Goal: Find specific page/section: Find specific page/section

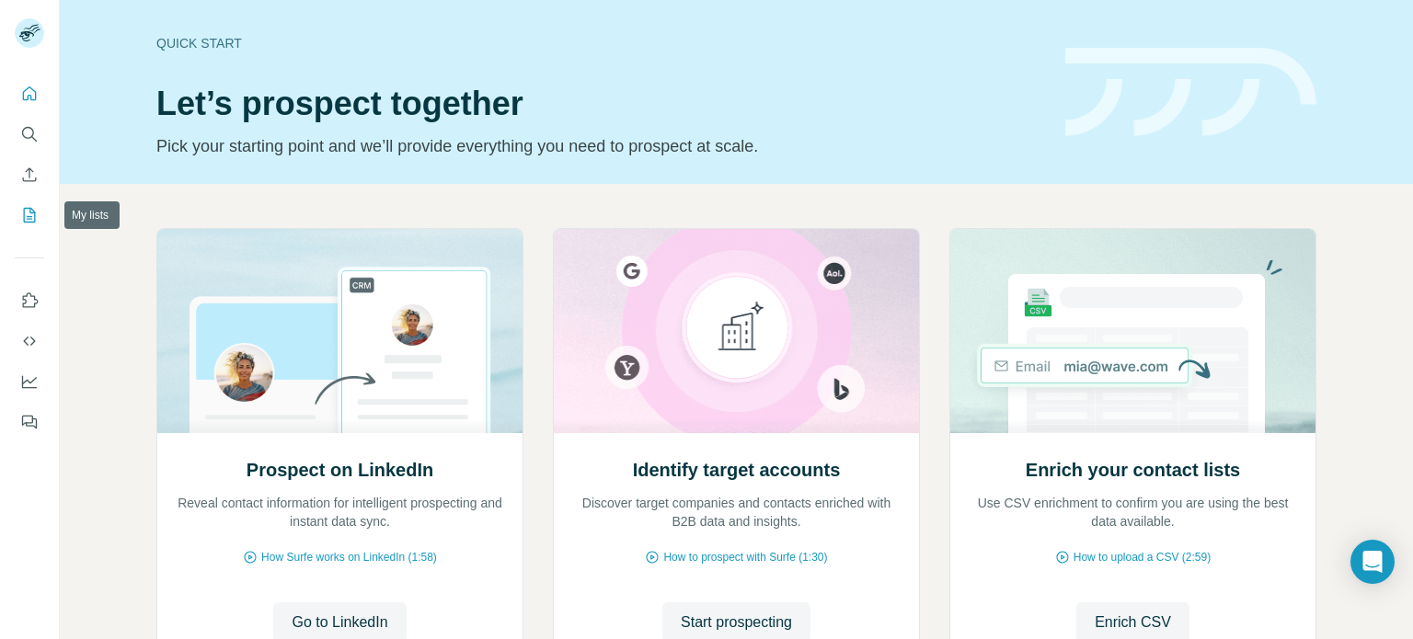
click at [31, 226] on button "My lists" at bounding box center [29, 215] width 29 height 33
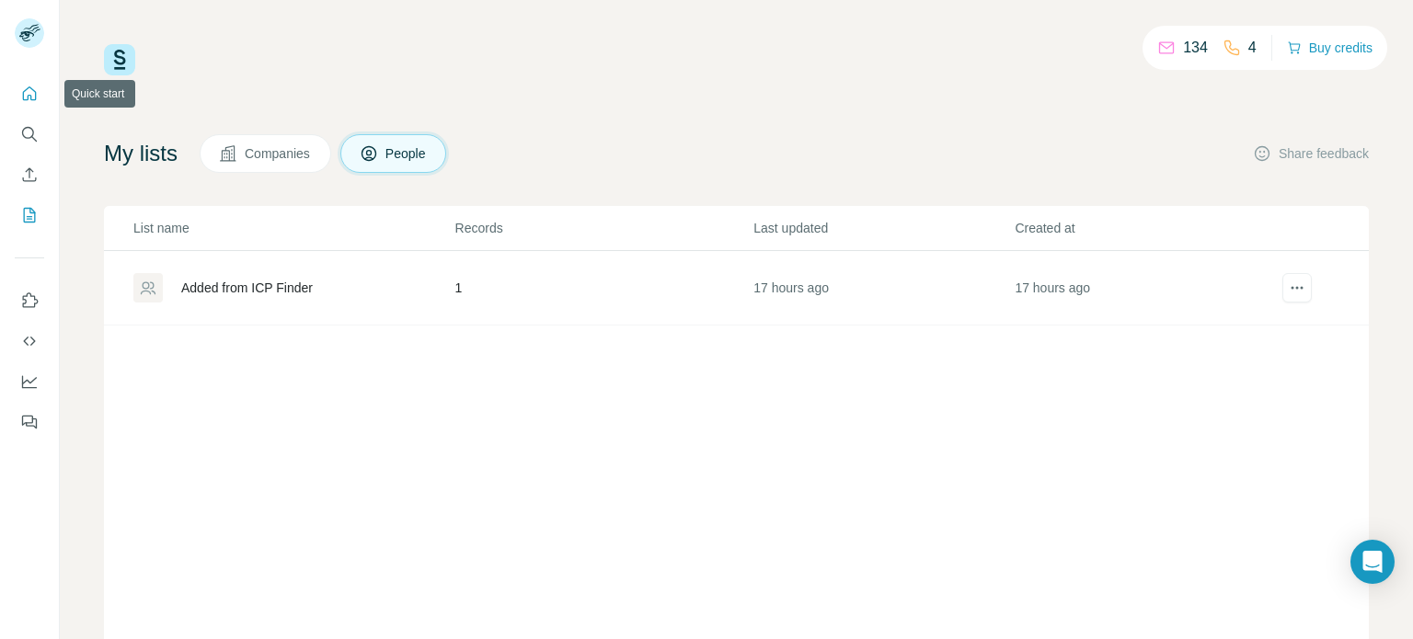
click at [39, 88] on button "Quick start" at bounding box center [29, 93] width 29 height 33
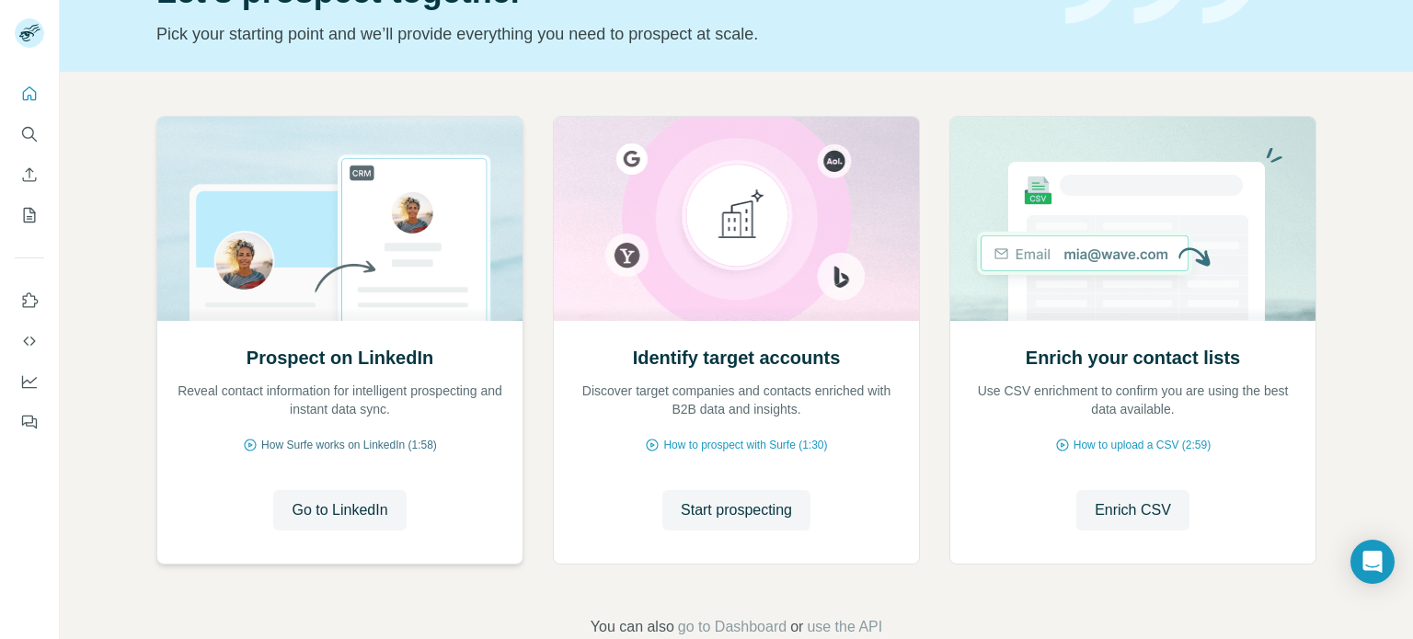
scroll to position [114, 0]
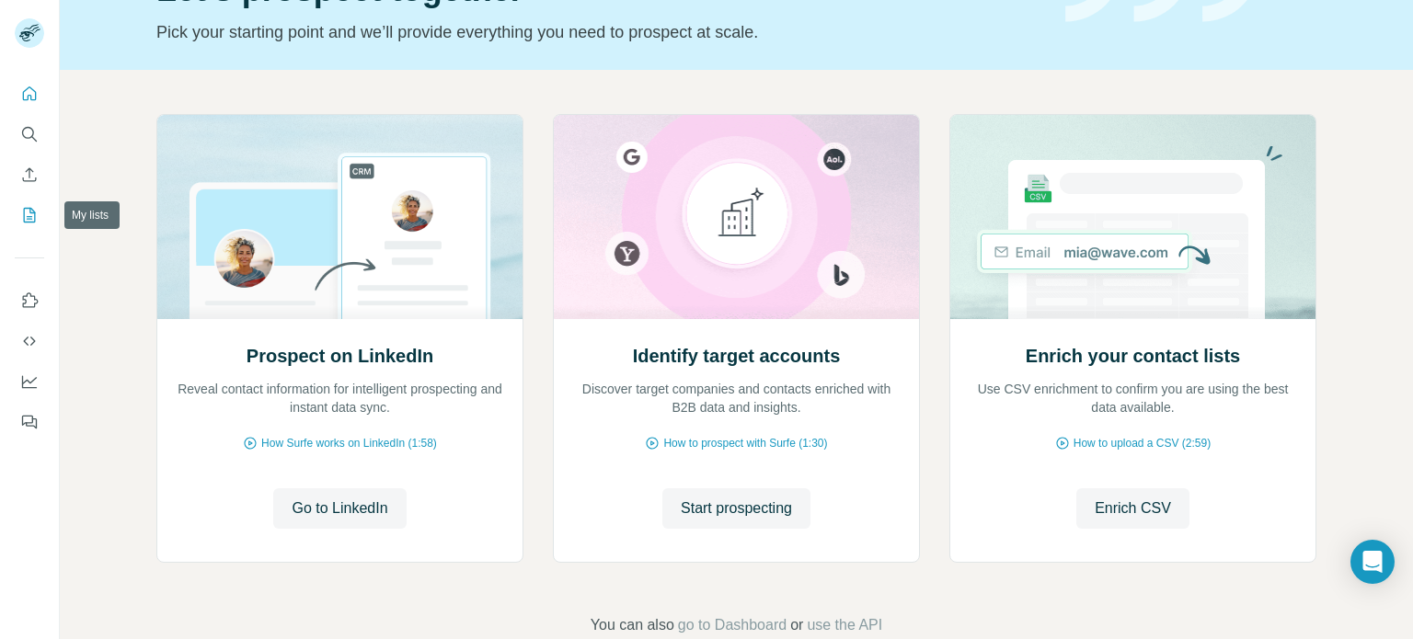
click at [25, 212] on icon "My lists" at bounding box center [29, 215] width 18 height 18
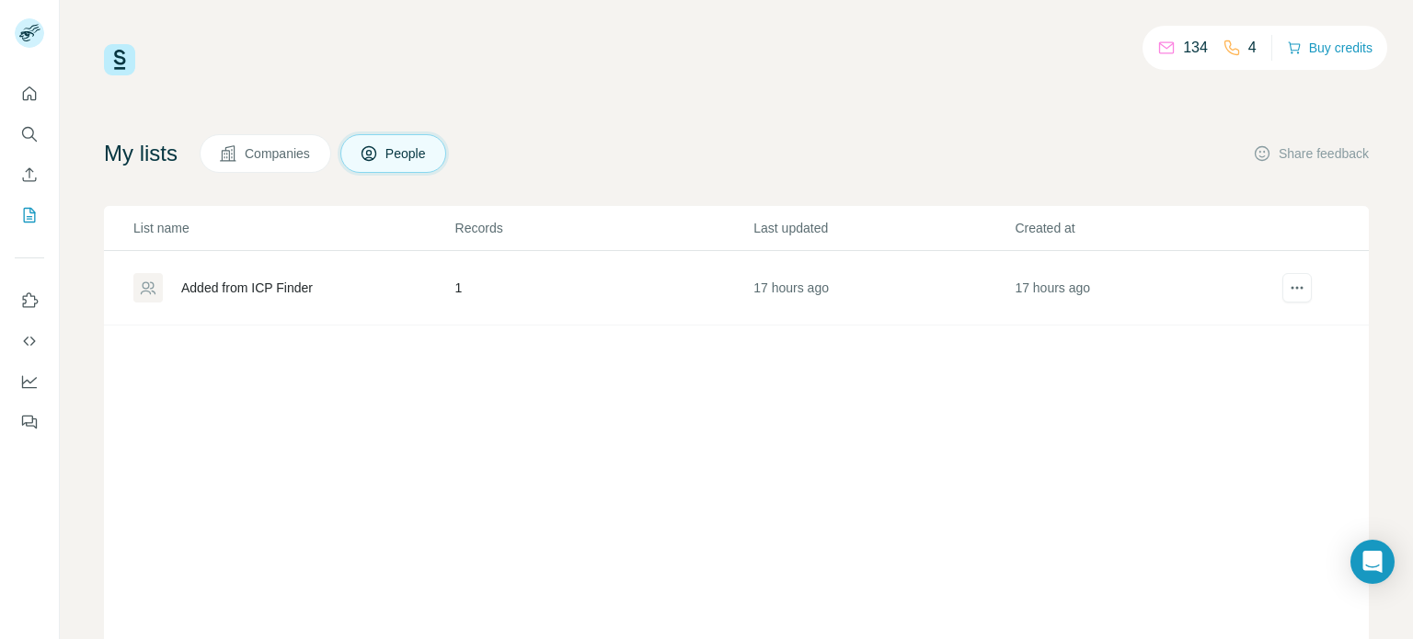
click at [252, 288] on div "Added from ICP Finder" at bounding box center [247, 288] width 132 height 18
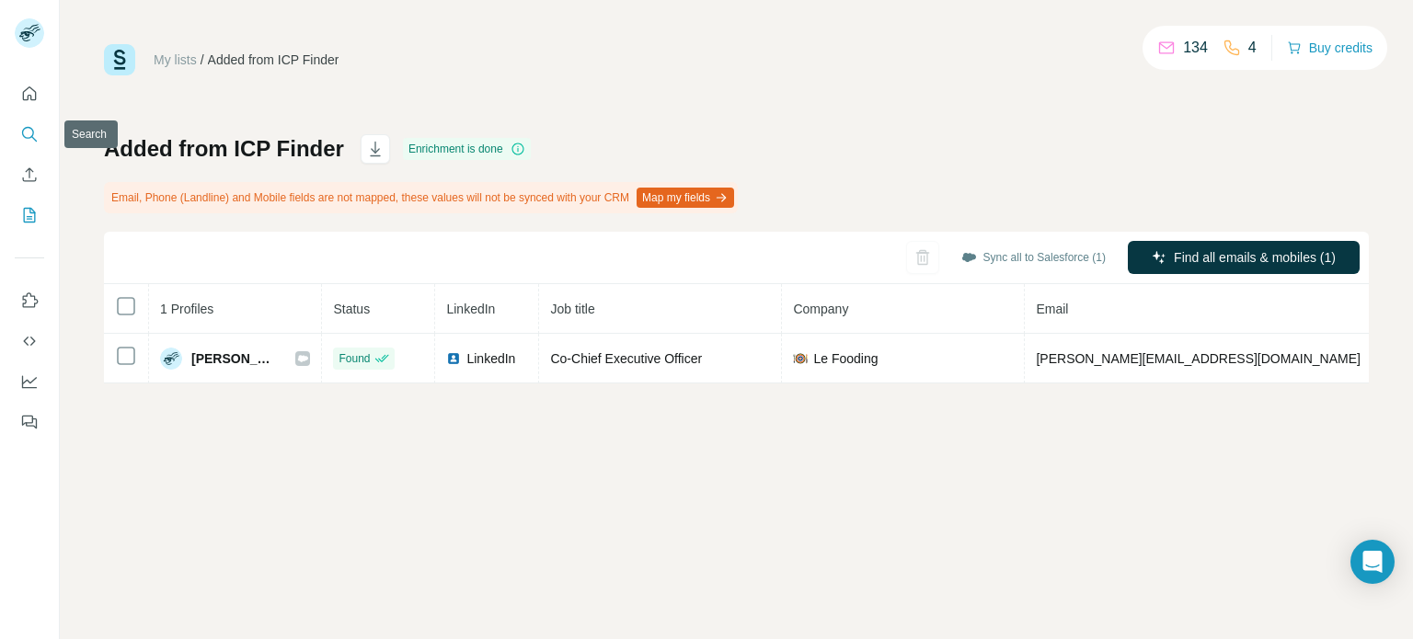
click at [28, 141] on icon "Search" at bounding box center [29, 134] width 18 height 18
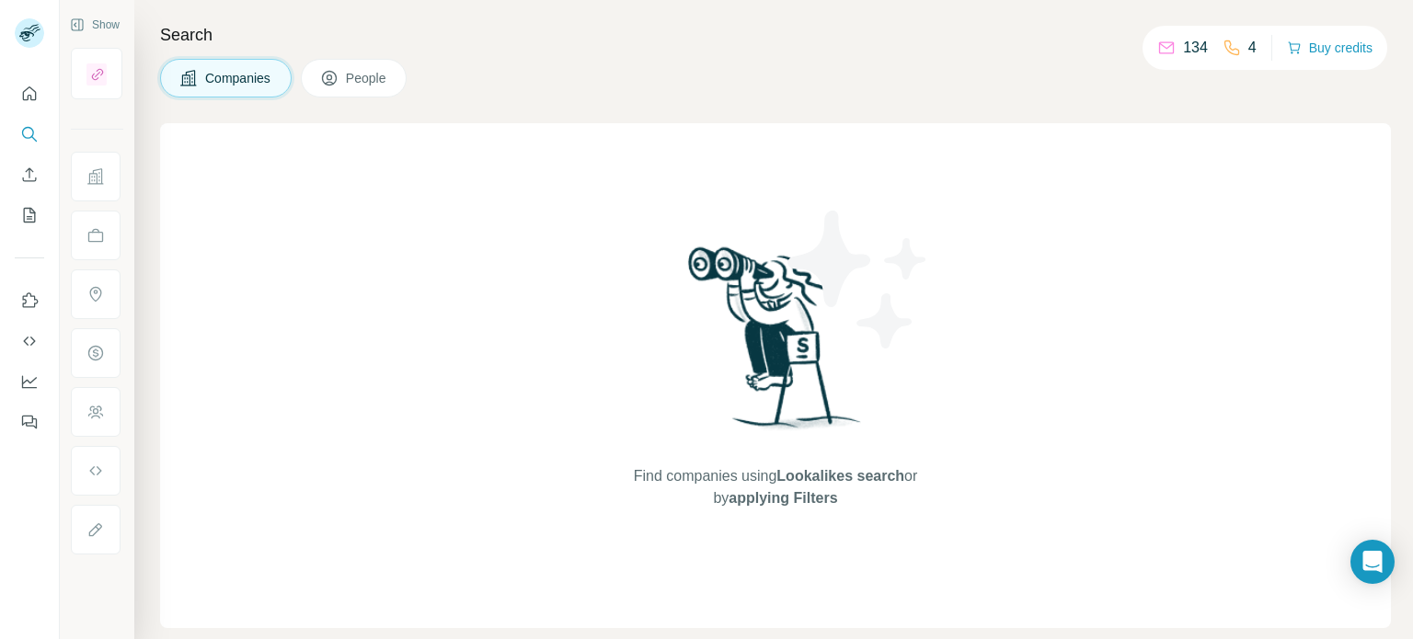
click at [407, 78] on button "People" at bounding box center [354, 78] width 107 height 39
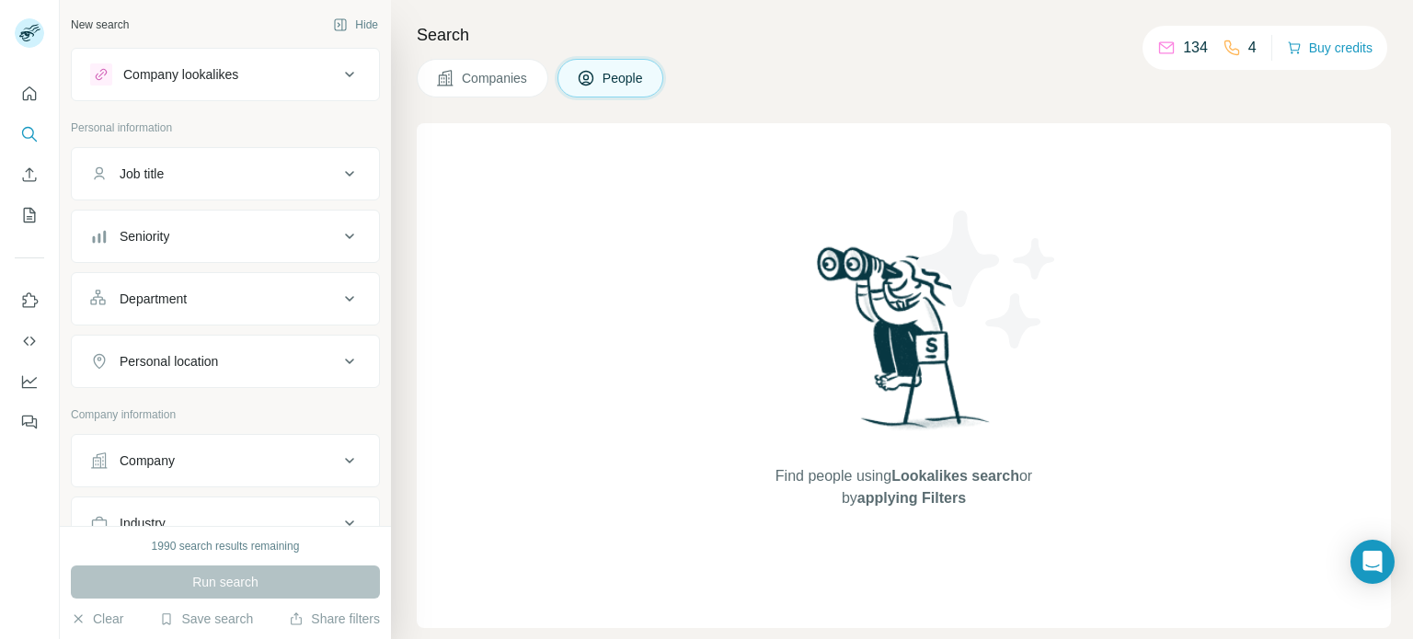
click at [304, 170] on div "Job title" at bounding box center [214, 174] width 248 height 18
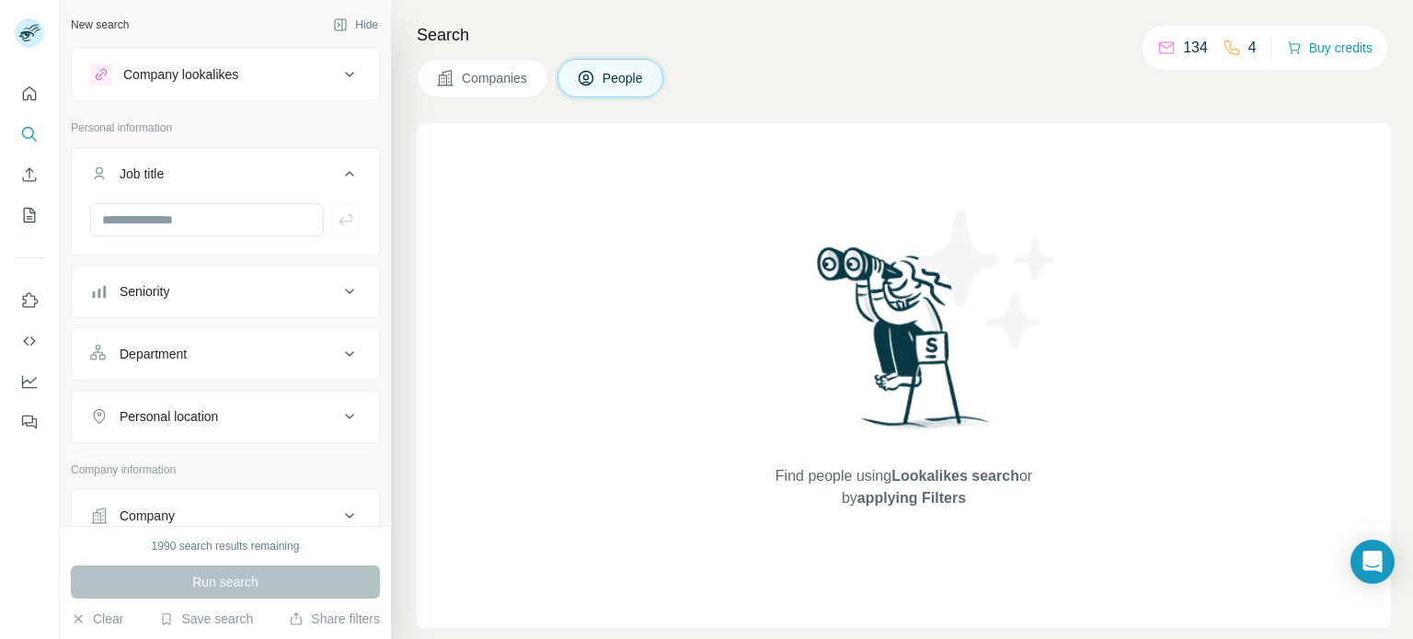
click at [304, 170] on div "Job title" at bounding box center [214, 174] width 248 height 18
